Goal: Information Seeking & Learning: Find contact information

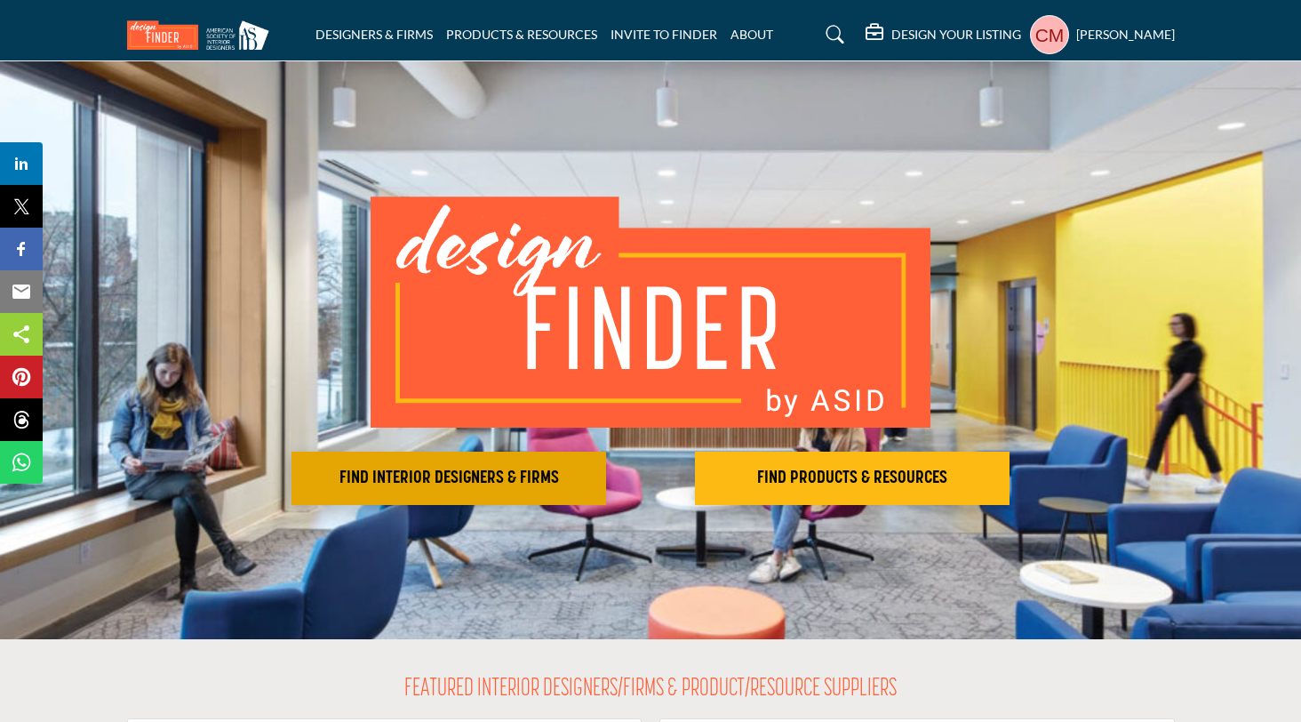
click at [476, 479] on h2 "FIND INTERIOR DESIGNERS & FIRMS" at bounding box center [449, 477] width 304 height 21
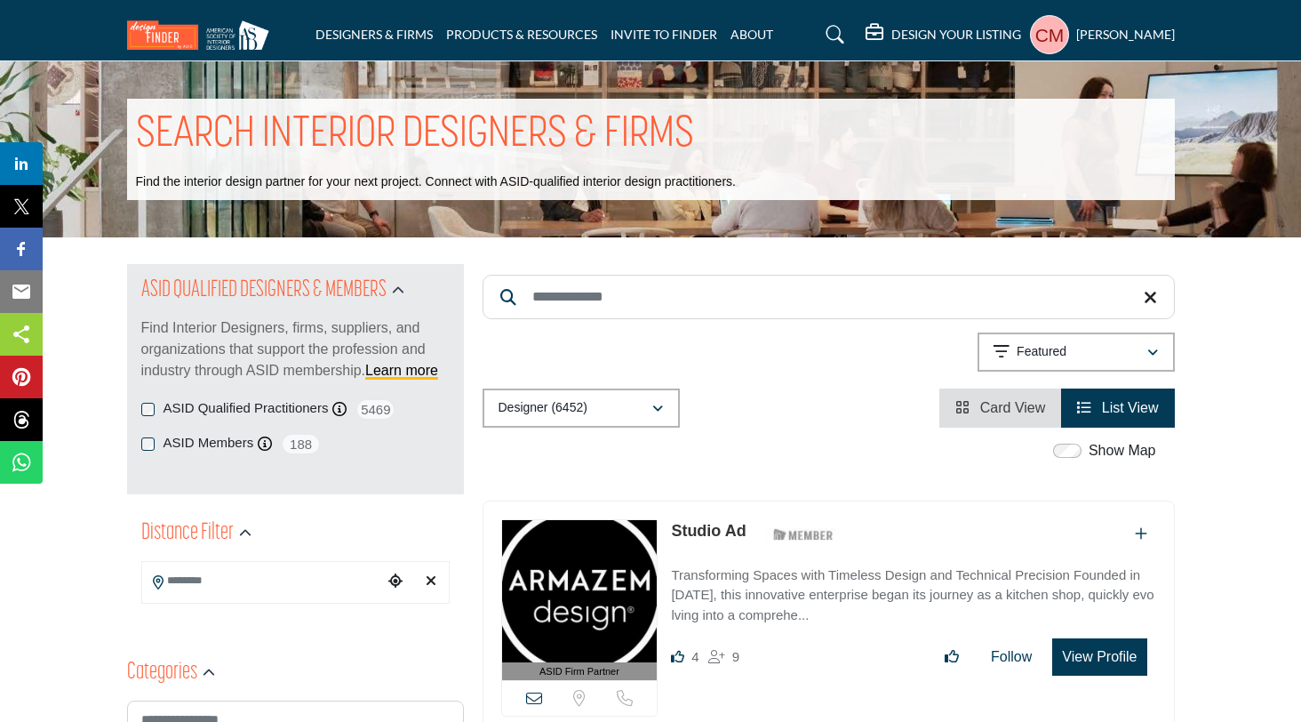
click at [276, 581] on input "Search Location" at bounding box center [262, 580] width 240 height 35
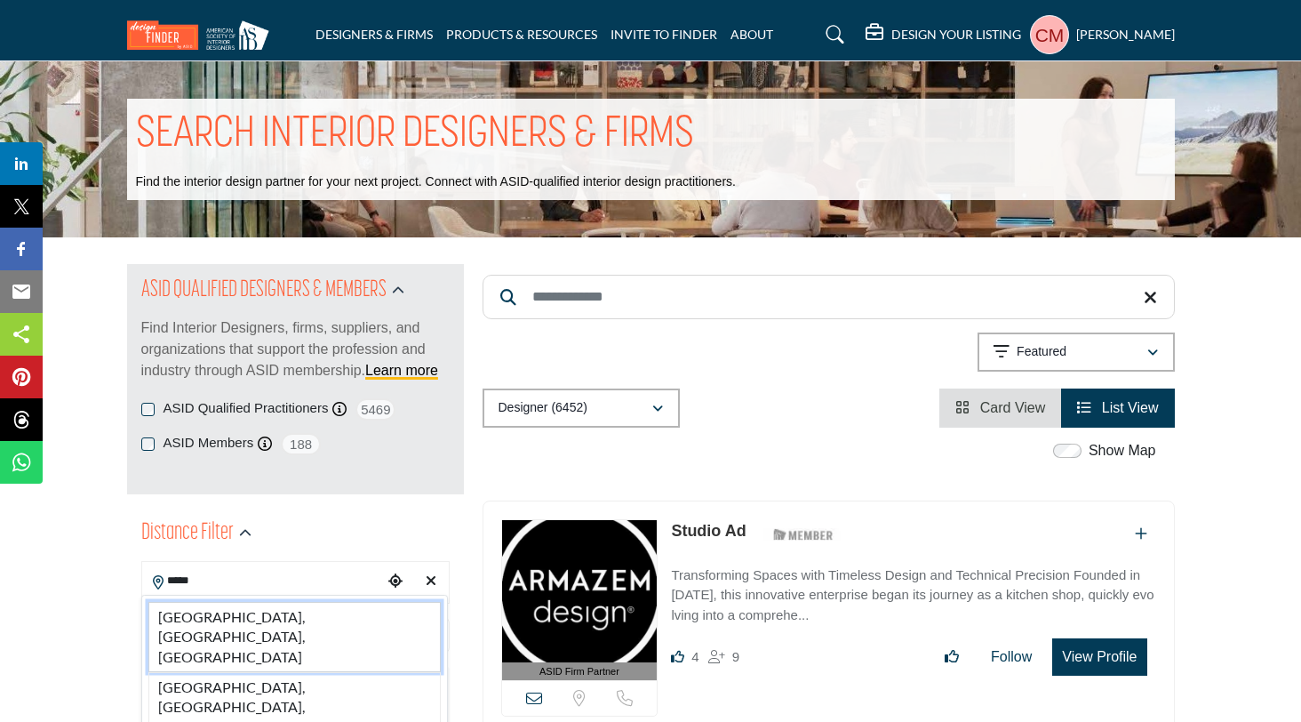
click at [238, 617] on li "[GEOGRAPHIC_DATA], [GEOGRAPHIC_DATA], [GEOGRAPHIC_DATA]" at bounding box center [294, 637] width 292 height 70
type input "**********"
type input "***"
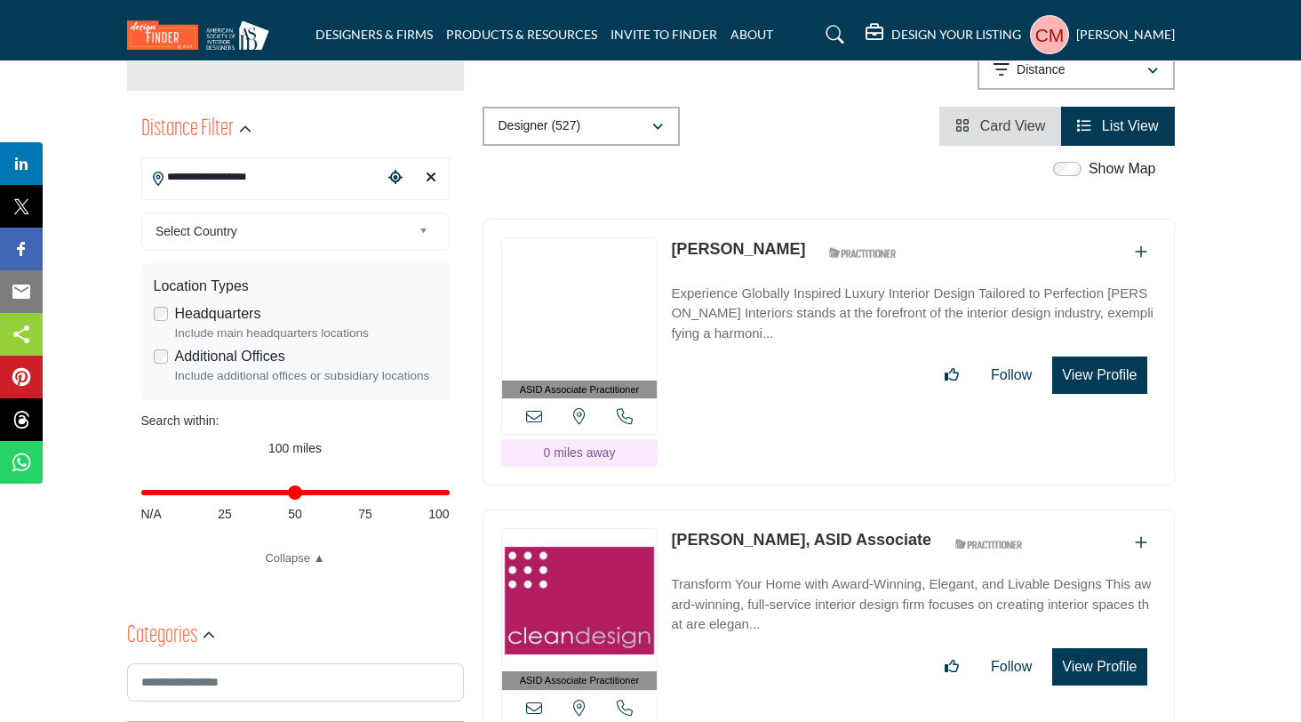
scroll to position [954, 0]
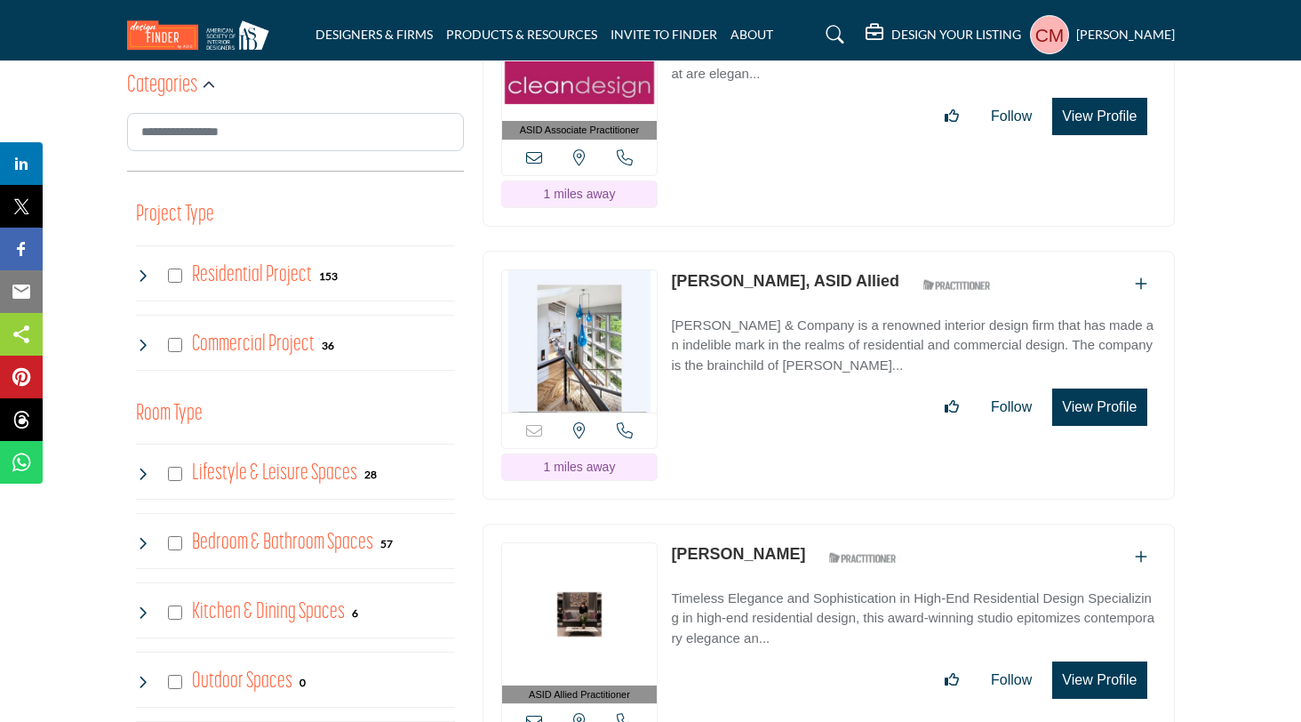
drag, startPoint x: 663, startPoint y: 235, endPoint x: 754, endPoint y: 239, distance: 90.7
click at [754, 251] on div "Sorry, but this listing is on a subscription plan which does not allow users to…" at bounding box center [829, 375] width 692 height 249
drag, startPoint x: 667, startPoint y: 277, endPoint x: 744, endPoint y: 278, distance: 77.3
click at [744, 278] on div "Sorry, but this listing is on a subscription plan which does not allow users to…" at bounding box center [829, 375] width 692 height 249
copy p "[PERSON_NAME]"
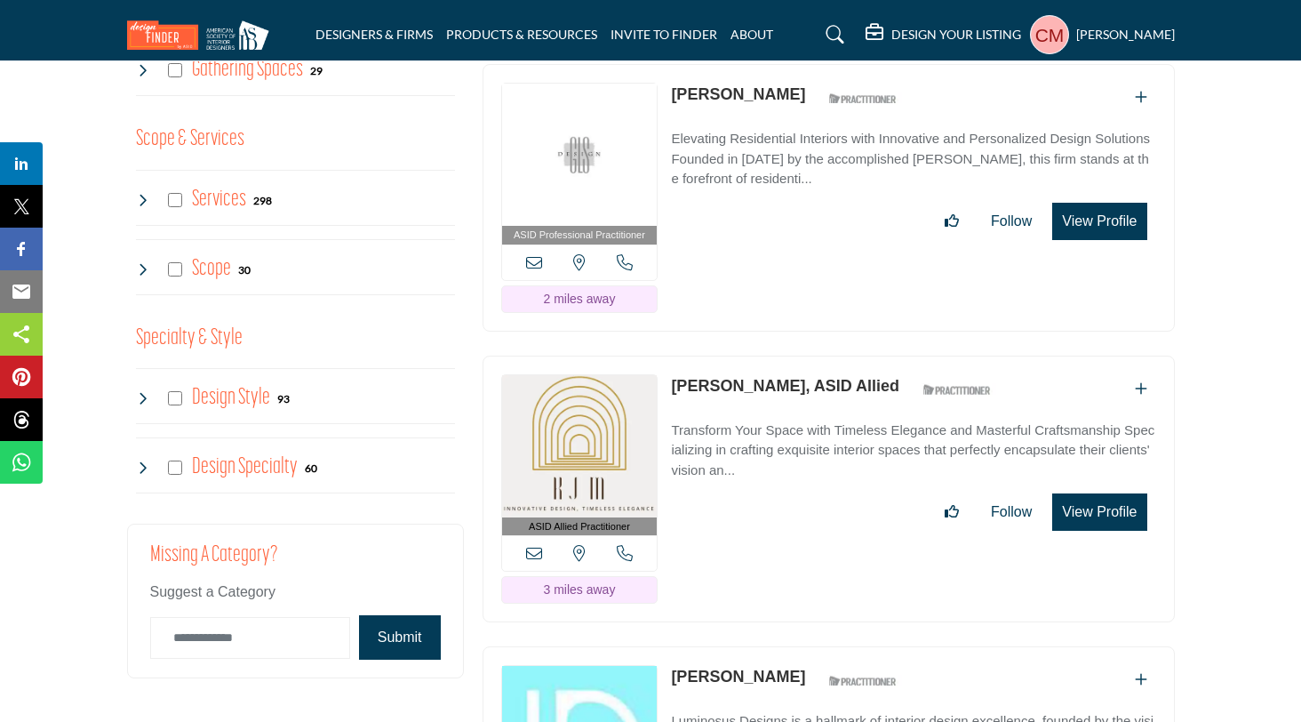
scroll to position [1704, 0]
drag, startPoint x: 670, startPoint y: 333, endPoint x: 764, endPoint y: 336, distance: 94.2
click at [764, 355] on div "ASID Allied Practitioner ASID Allied Practitioners have successfully completed …" at bounding box center [829, 488] width 692 height 267
copy link "[PERSON_NAME]"
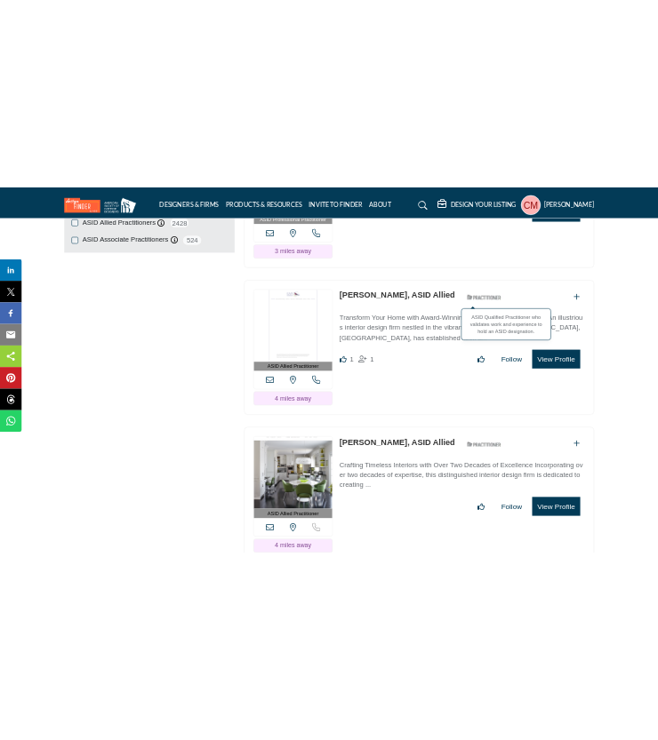
scroll to position [2458, 0]
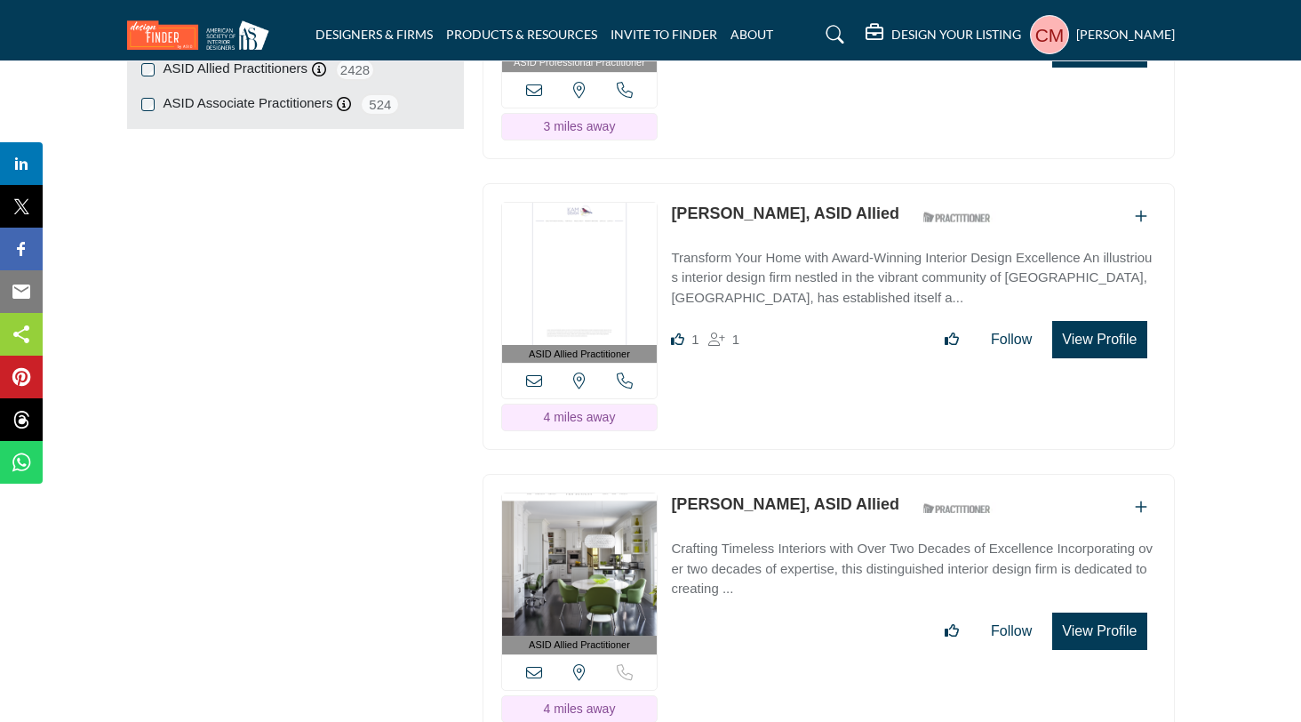
drag, startPoint x: 668, startPoint y: 147, endPoint x: 787, endPoint y: 158, distance: 119.6
click at [787, 183] on div "ASID Allied Practitioner ASID Allied Practitioners have successfully completed …" at bounding box center [829, 316] width 692 height 267
copy link "[PERSON_NAME]"
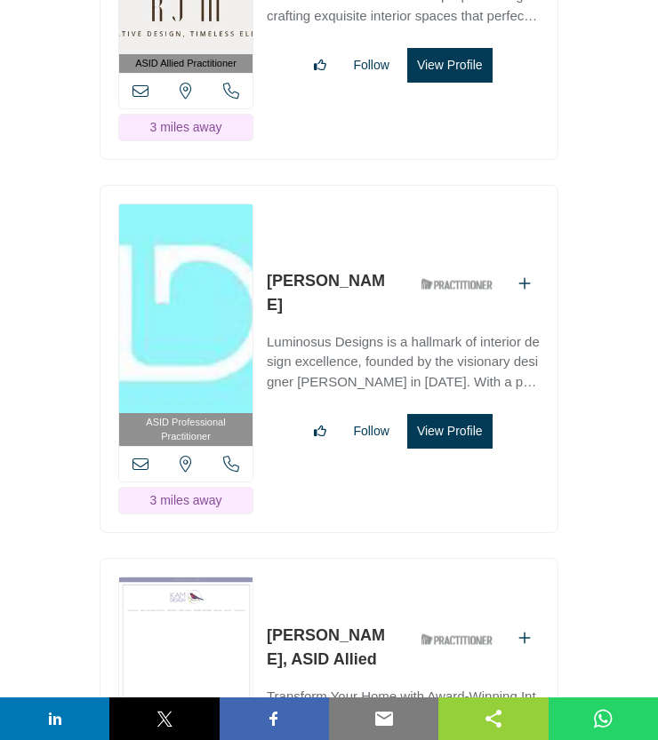
scroll to position [2640, 0]
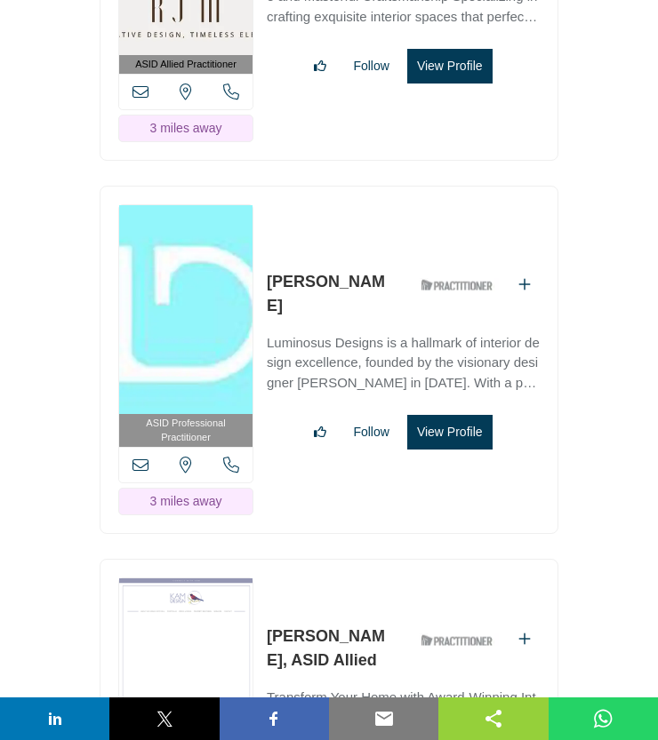
drag, startPoint x: 263, startPoint y: 213, endPoint x: 342, endPoint y: 218, distance: 79.2
click at [342, 218] on div "ASID Professional Practitioner ASID Professional Practitioners have successfull…" at bounding box center [329, 360] width 459 height 348
copy link "[PERSON_NAME]"
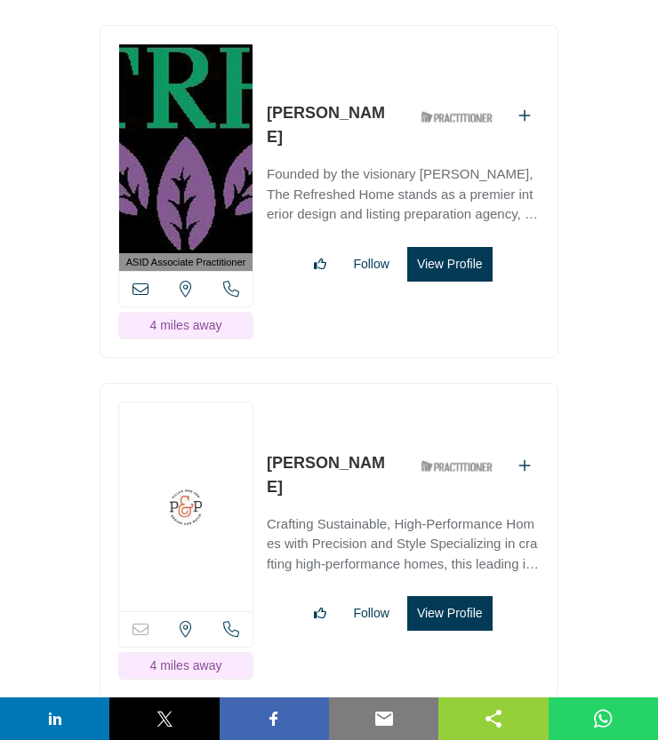
scroll to position [4328, 0]
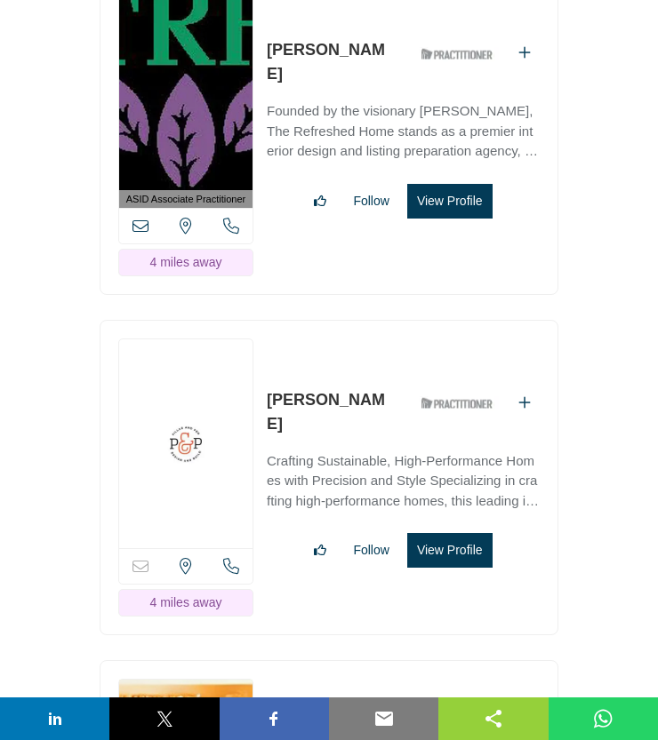
drag, startPoint x: 263, startPoint y: 316, endPoint x: 385, endPoint y: 294, distance: 123.8
click at [385, 320] on div "Sorry, but this listing is on a subscription plan which does not allow users to…" at bounding box center [329, 477] width 459 height 315
copy link "[PERSON_NAME]"
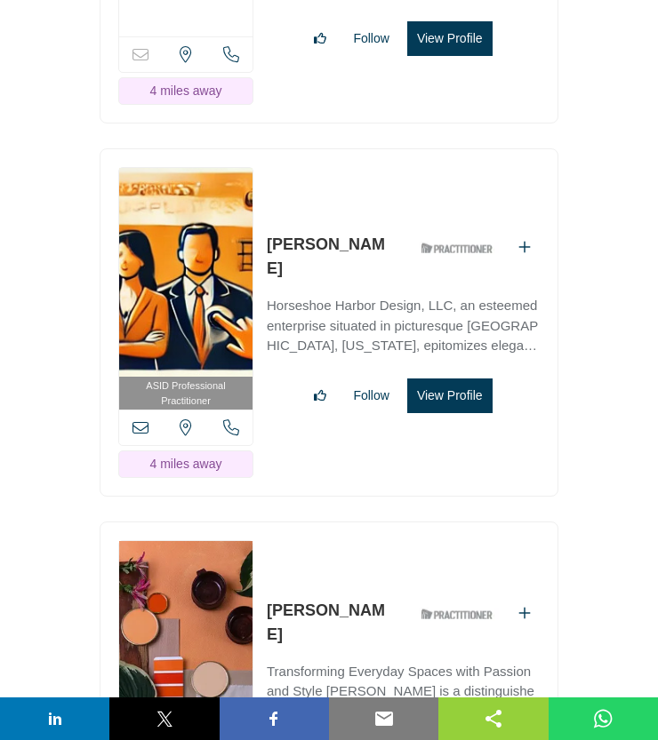
scroll to position [5276, 0]
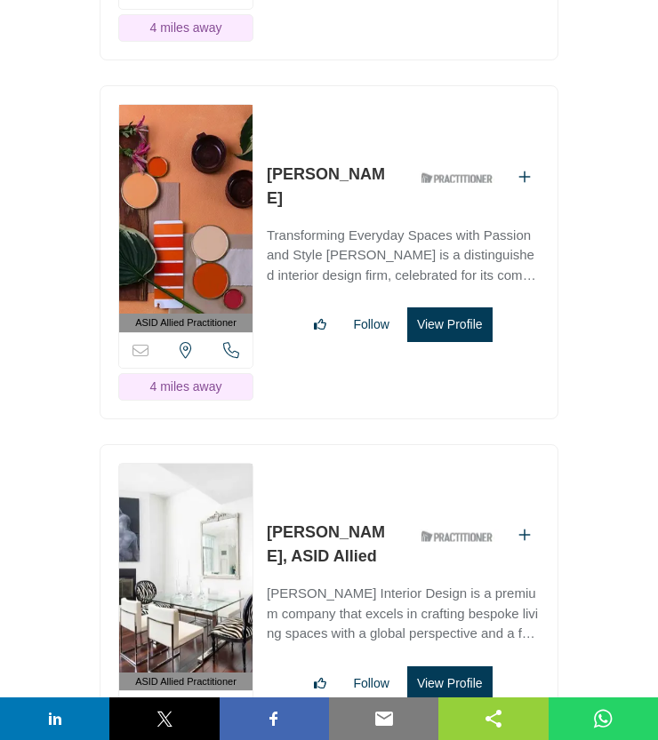
drag, startPoint x: 399, startPoint y: 76, endPoint x: 267, endPoint y: 74, distance: 132.4
click at [267, 163] on div "[PERSON_NAME] ASID Qualified Practitioner who validates work and experience to …" at bounding box center [384, 187] width 234 height 48
copy link "[PERSON_NAME]"
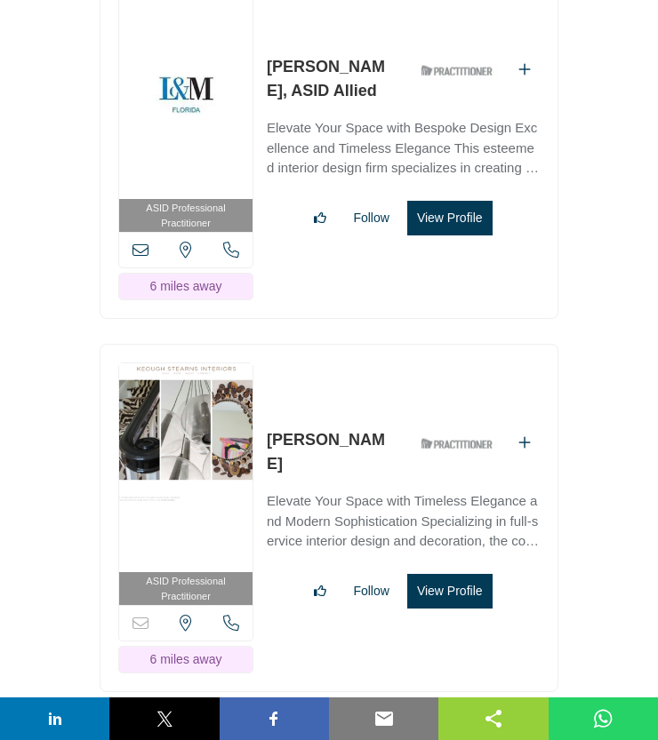
scroll to position [6106, 0]
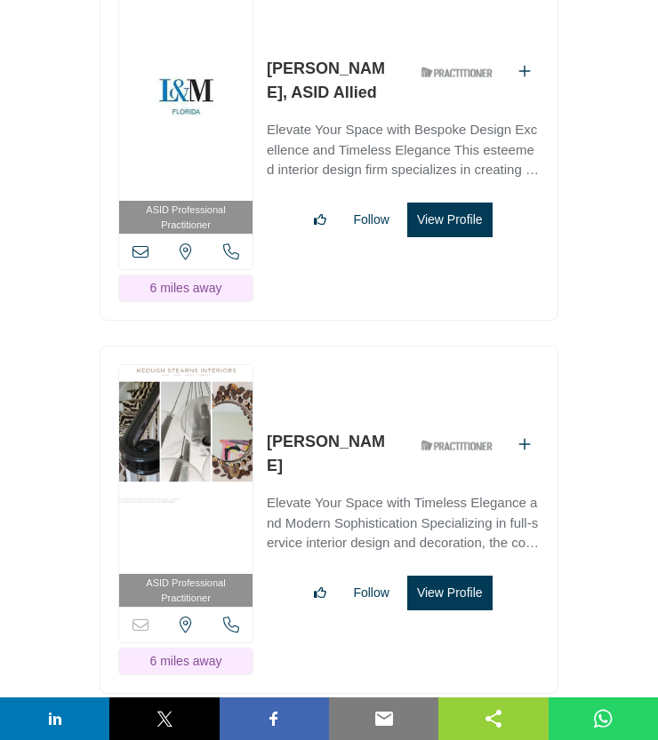
drag, startPoint x: 385, startPoint y: 340, endPoint x: 251, endPoint y: 329, distance: 134.7
click at [251, 346] on div "ASID Professional Practitioner ASID Professional Practitioners have successfull…" at bounding box center [329, 520] width 459 height 348
drag, startPoint x: 386, startPoint y: 337, endPoint x: 259, endPoint y: 339, distance: 126.2
click at [259, 346] on div "ASID Professional Practitioner ASID Professional Practitioners have successfull…" at bounding box center [329, 520] width 459 height 348
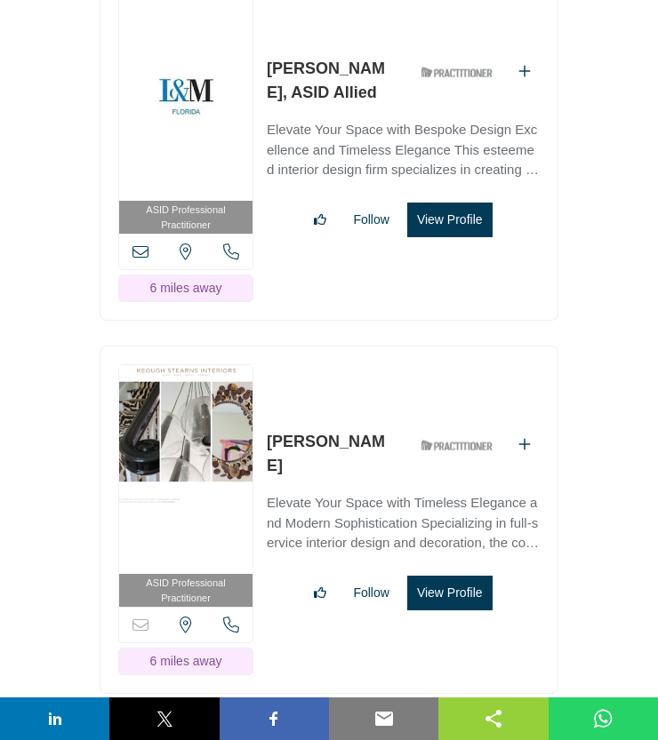
copy link "[PERSON_NAME]"
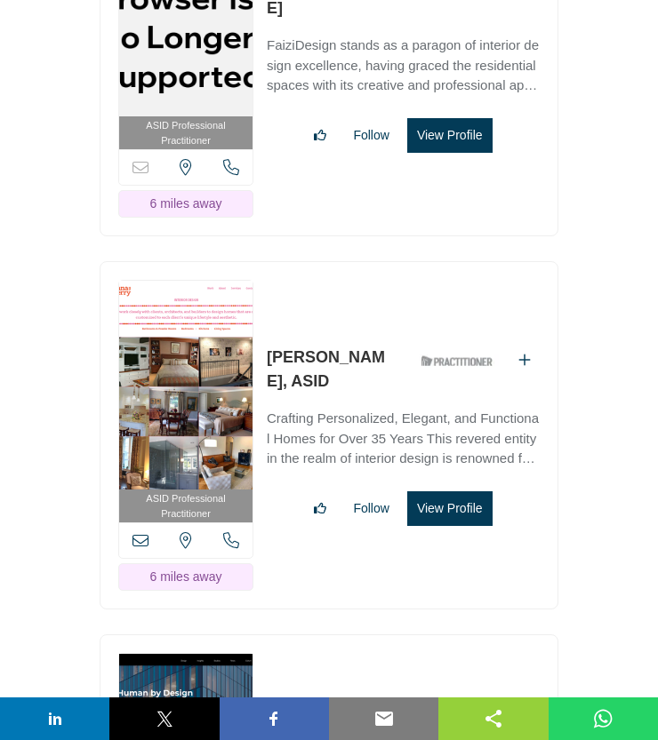
scroll to position [6939, 0]
